Goal: Information Seeking & Learning: Check status

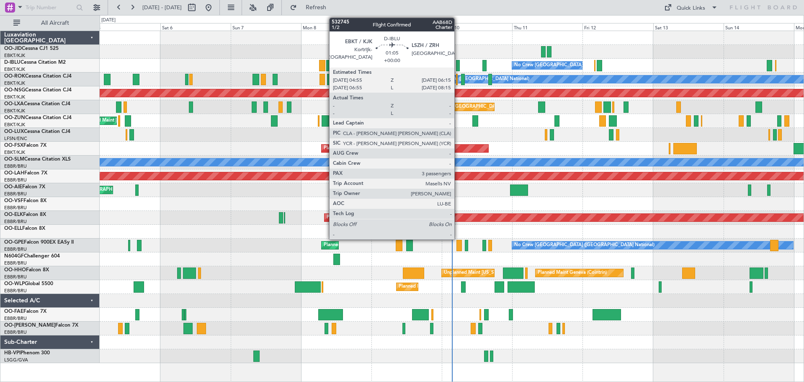
click at [458, 67] on div at bounding box center [458, 65] width 4 height 11
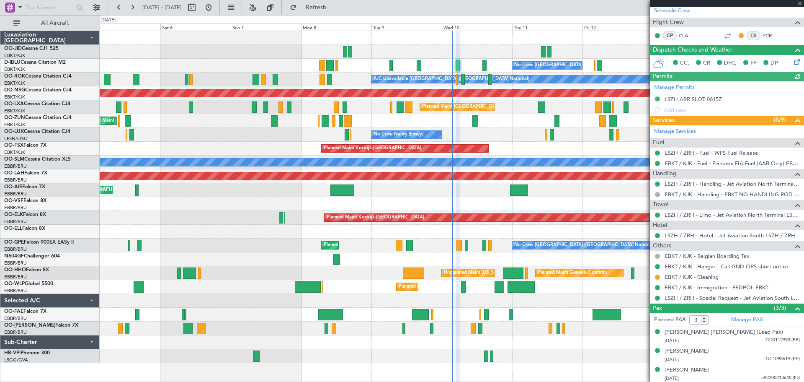
scroll to position [150, 0]
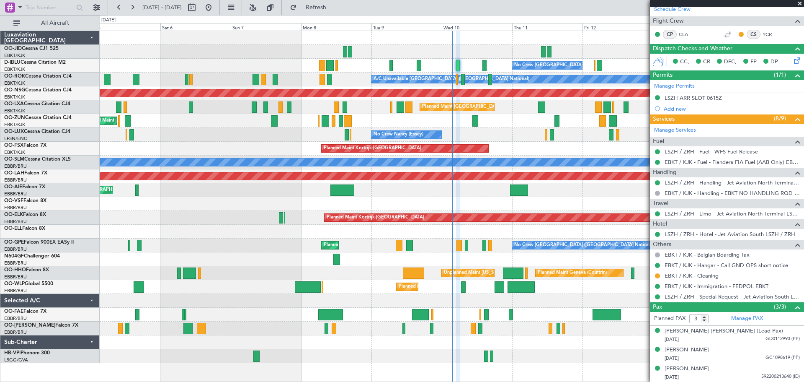
click at [799, 3] on span at bounding box center [800, 4] width 8 height 8
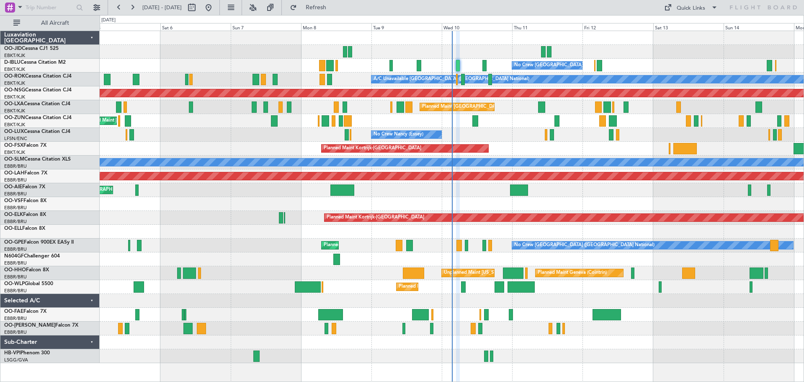
type input "0"
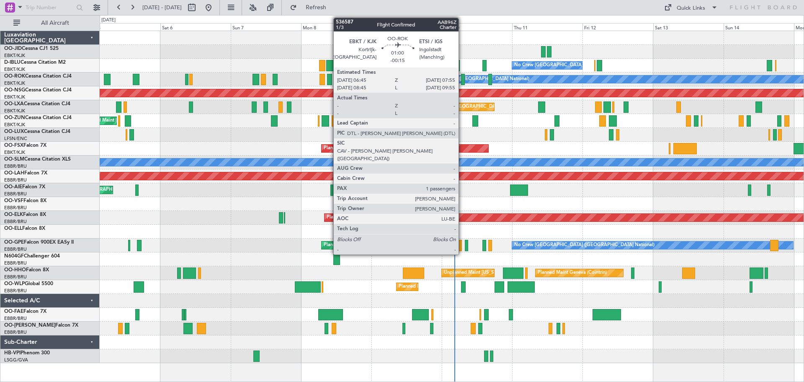
click at [462, 76] on div at bounding box center [463, 79] width 4 height 11
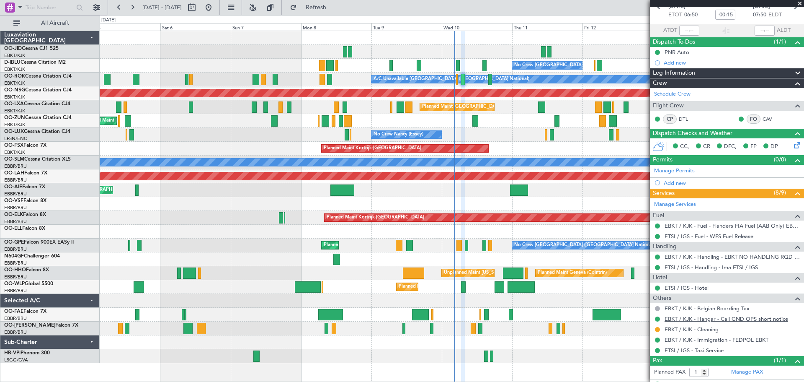
scroll to position [61, 0]
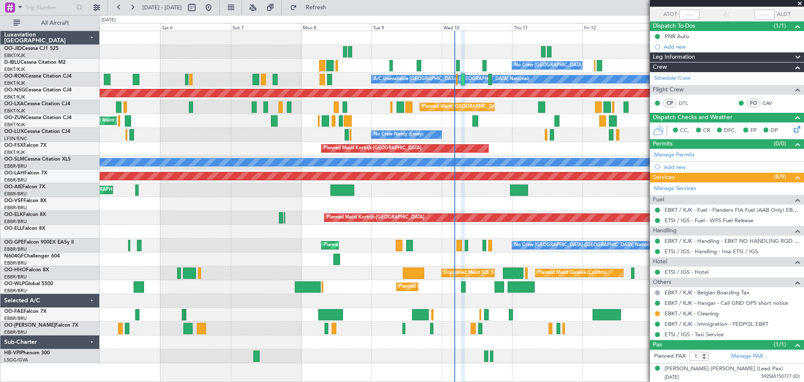
click at [802, 3] on span at bounding box center [800, 4] width 8 height 8
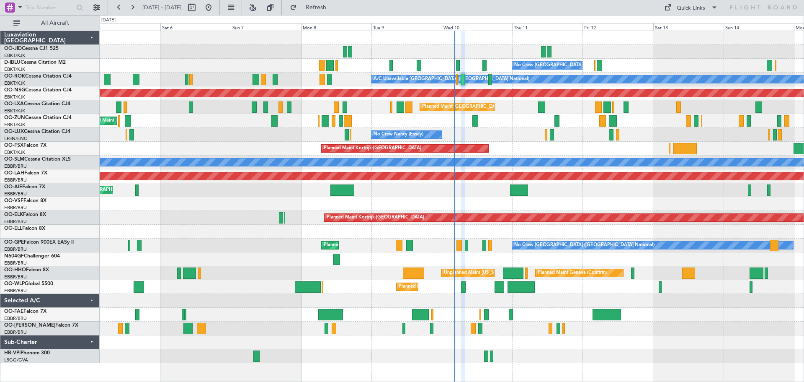
type input "0"
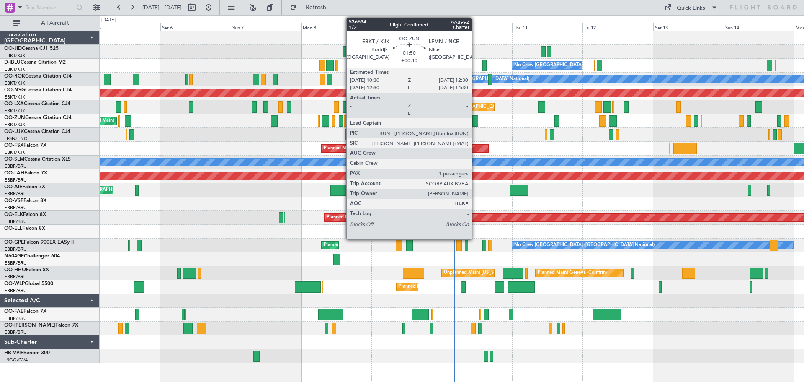
click at [475, 121] on div at bounding box center [475, 120] width 6 height 11
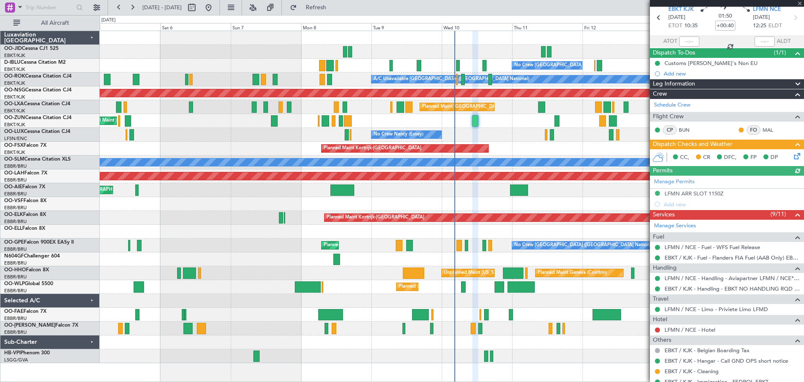
scroll to position [102, 0]
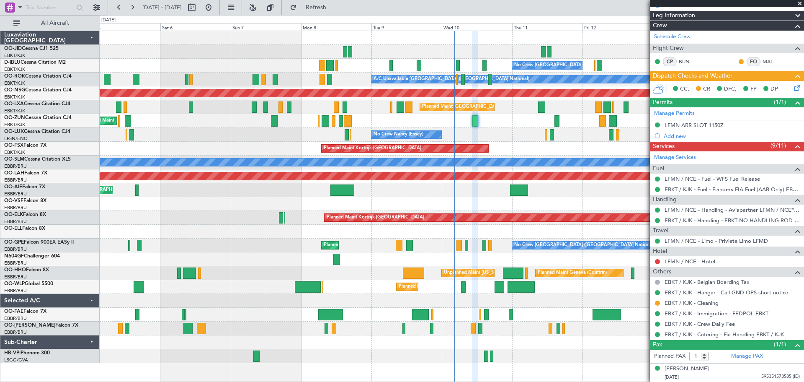
click at [800, 5] on span at bounding box center [800, 4] width 8 height 8
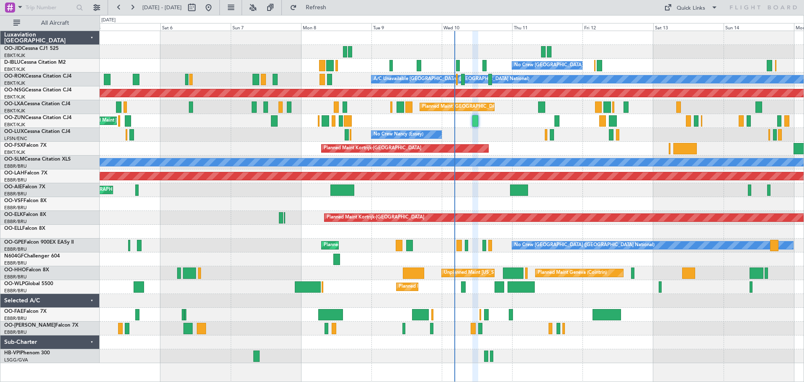
type input "0"
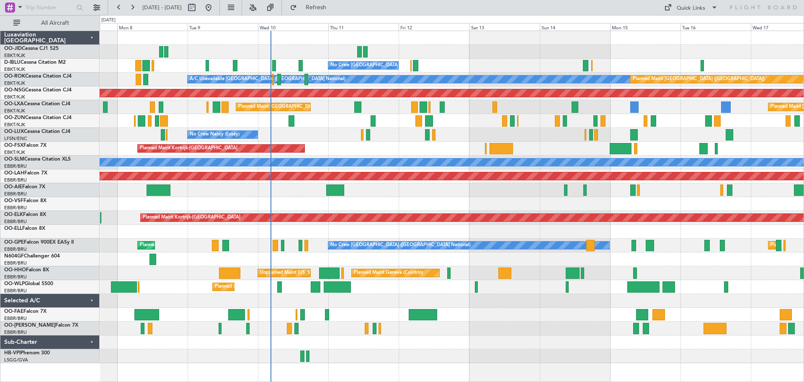
click at [591, 291] on div "Planned Maint Liege" at bounding box center [452, 287] width 704 height 14
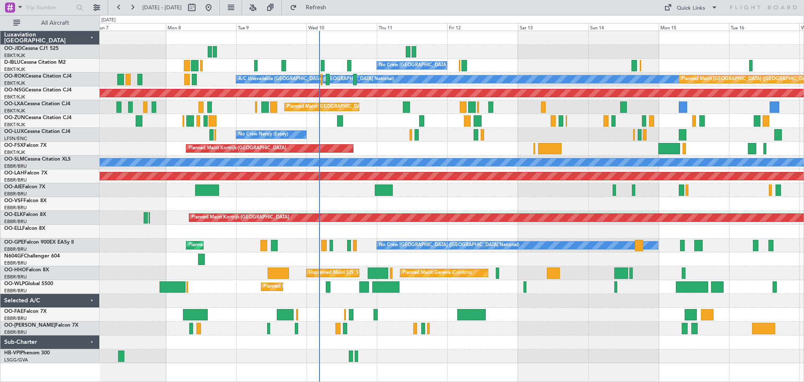
click at [802, 278] on div "No Crew [GEOGRAPHIC_DATA] ([GEOGRAPHIC_DATA] National) A/C Unavailable [GEOGRAP…" at bounding box center [452, 197] width 704 height 332
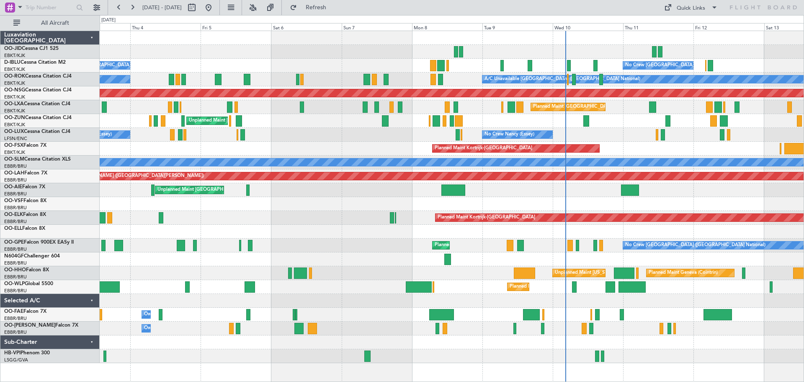
click at [406, 268] on div "Planned Maint Geneva (Cointrin) Unplanned Maint [US_STATE] ([GEOGRAPHIC_DATA])" at bounding box center [452, 273] width 704 height 14
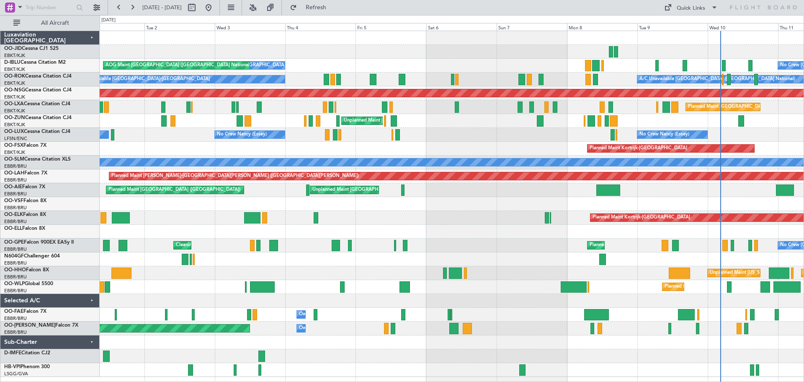
click at [382, 289] on div "Planned Maint Liege" at bounding box center [452, 287] width 704 height 14
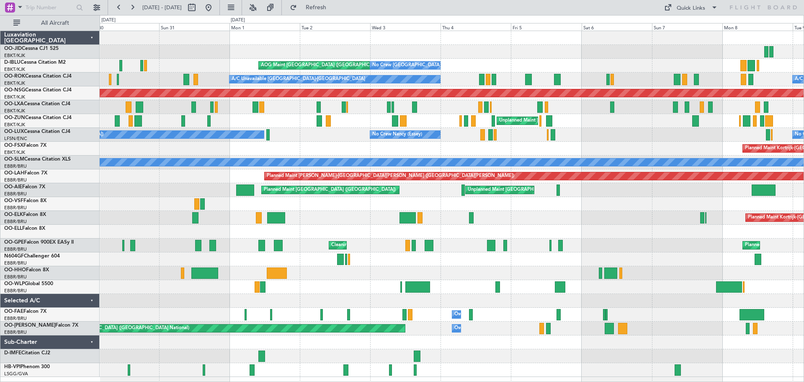
click at [318, 291] on div "Planned Maint Liege Planned Maint [GEOGRAPHIC_DATA] ([GEOGRAPHIC_DATA])" at bounding box center [452, 287] width 704 height 14
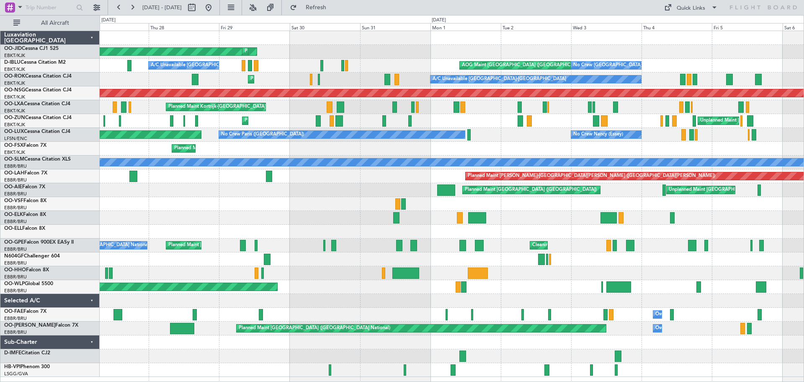
click at [433, 287] on div "Planned Maint [GEOGRAPHIC_DATA] ([GEOGRAPHIC_DATA])" at bounding box center [452, 287] width 704 height 14
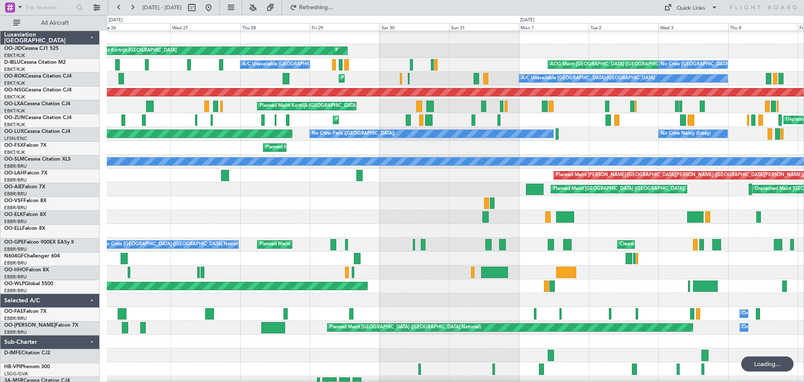
scroll to position [1, 0]
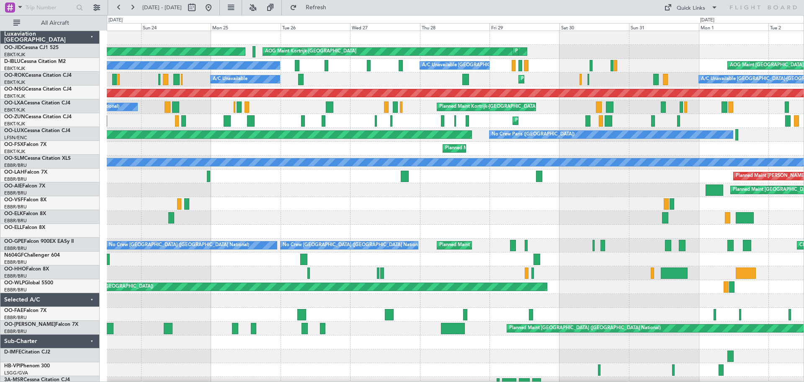
click at [507, 302] on div at bounding box center [455, 301] width 697 height 14
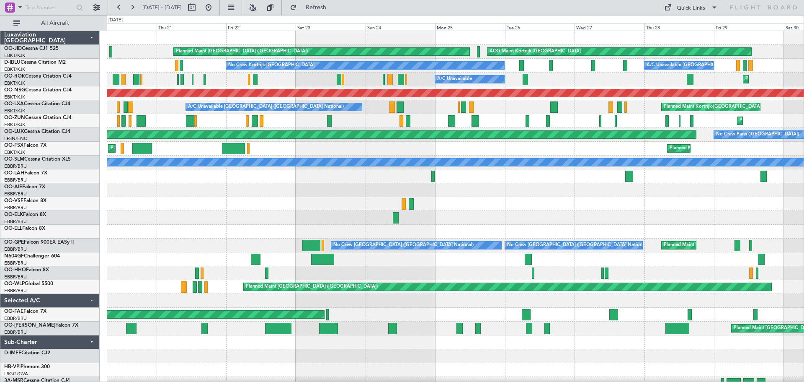
click at [519, 305] on div at bounding box center [455, 301] width 697 height 14
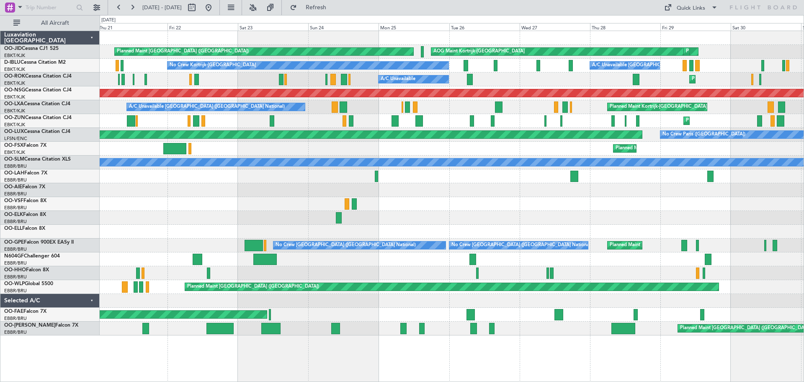
click at [168, 227] on div "AOG Maint Kortrijk-[GEOGRAPHIC_DATA] Planned Maint [GEOGRAPHIC_DATA] ([GEOGRAPH…" at bounding box center [452, 183] width 704 height 304
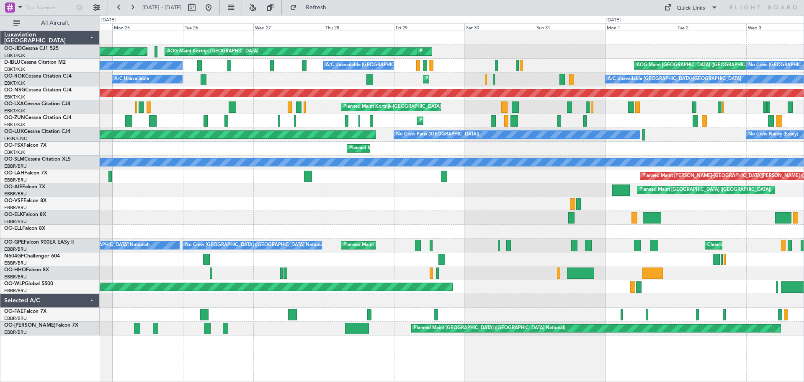
click at [93, 217] on div "AOG Maint Kortrijk-[GEOGRAPHIC_DATA] Planned Maint [GEOGRAPHIC_DATA] ([GEOGRAPH…" at bounding box center [402, 198] width 804 height 366
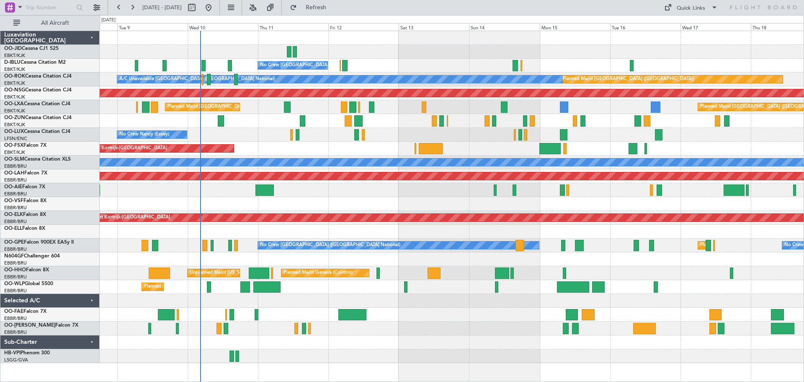
click at [569, 66] on div "No Crew [GEOGRAPHIC_DATA] ([GEOGRAPHIC_DATA] National) Planned Maint [GEOGRAPHI…" at bounding box center [452, 197] width 704 height 332
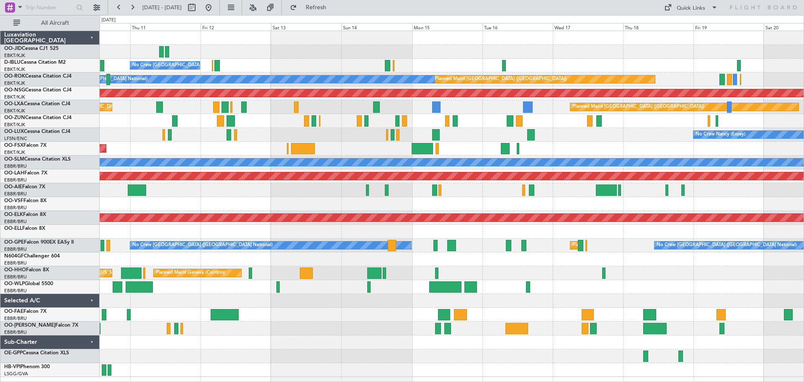
click at [515, 62] on div "No Crew [GEOGRAPHIC_DATA] ([GEOGRAPHIC_DATA] National) Planned Maint [GEOGRAPHI…" at bounding box center [452, 204] width 704 height 346
